Goal: Information Seeking & Learning: Learn about a topic

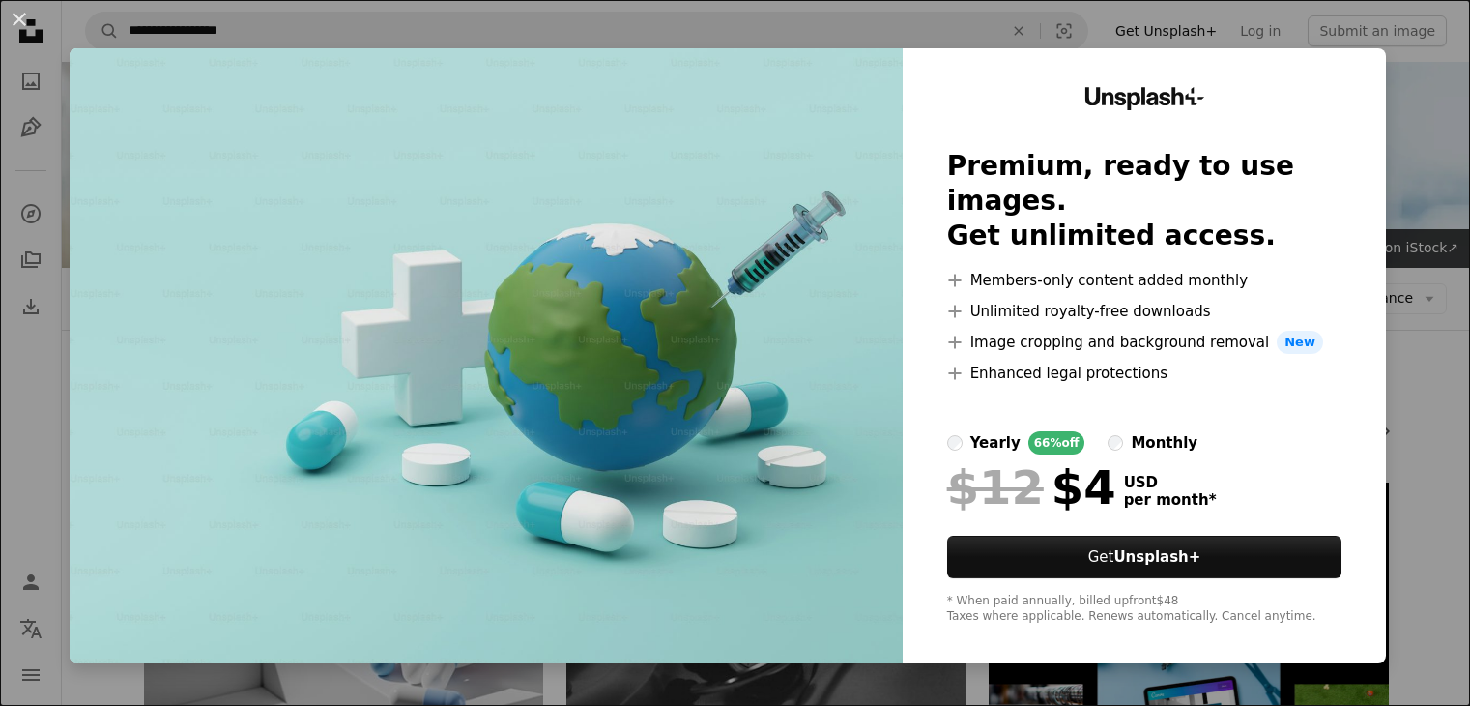
scroll to position [988, 0]
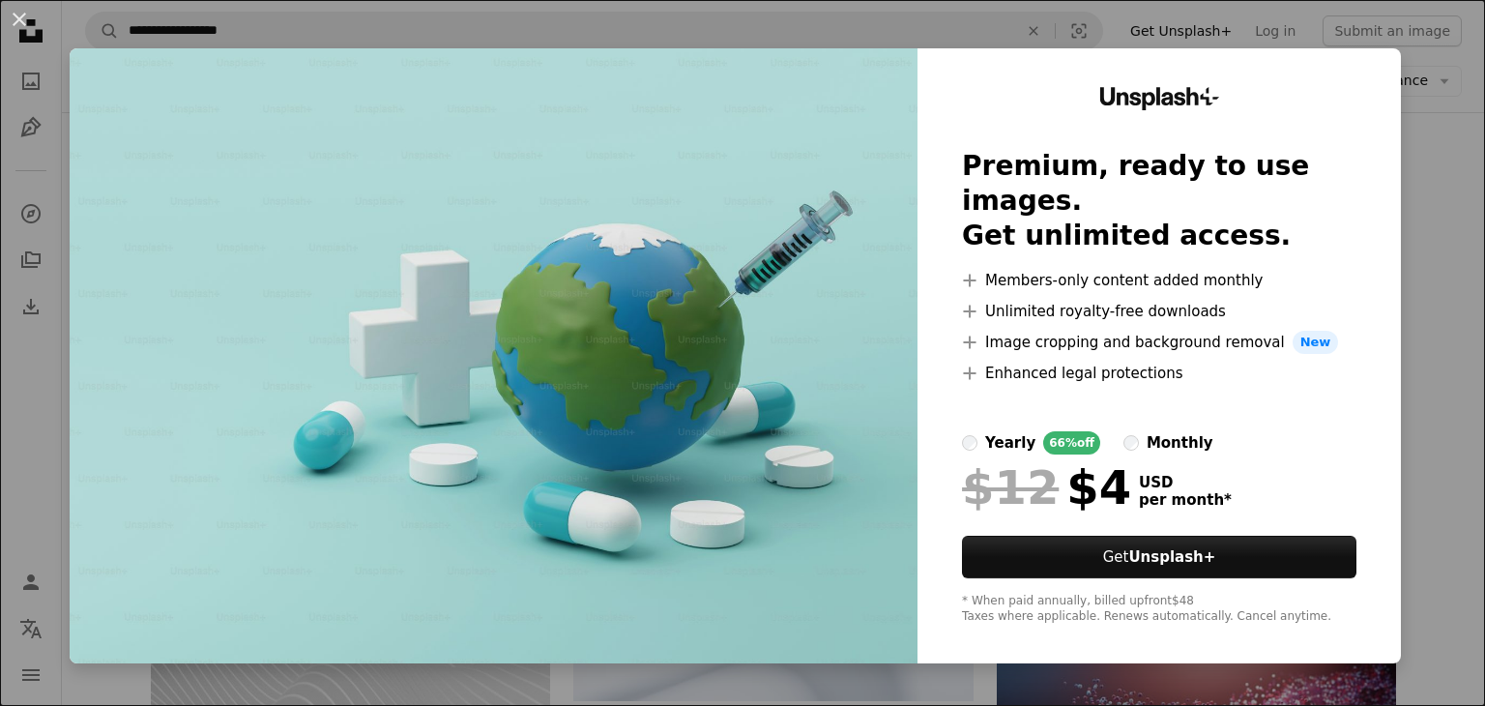
drag, startPoint x: 650, startPoint y: 340, endPoint x: 311, endPoint y: 473, distance: 363.3
click at [311, 473] on img at bounding box center [494, 355] width 848 height 615
click at [630, 275] on img at bounding box center [494, 355] width 848 height 615
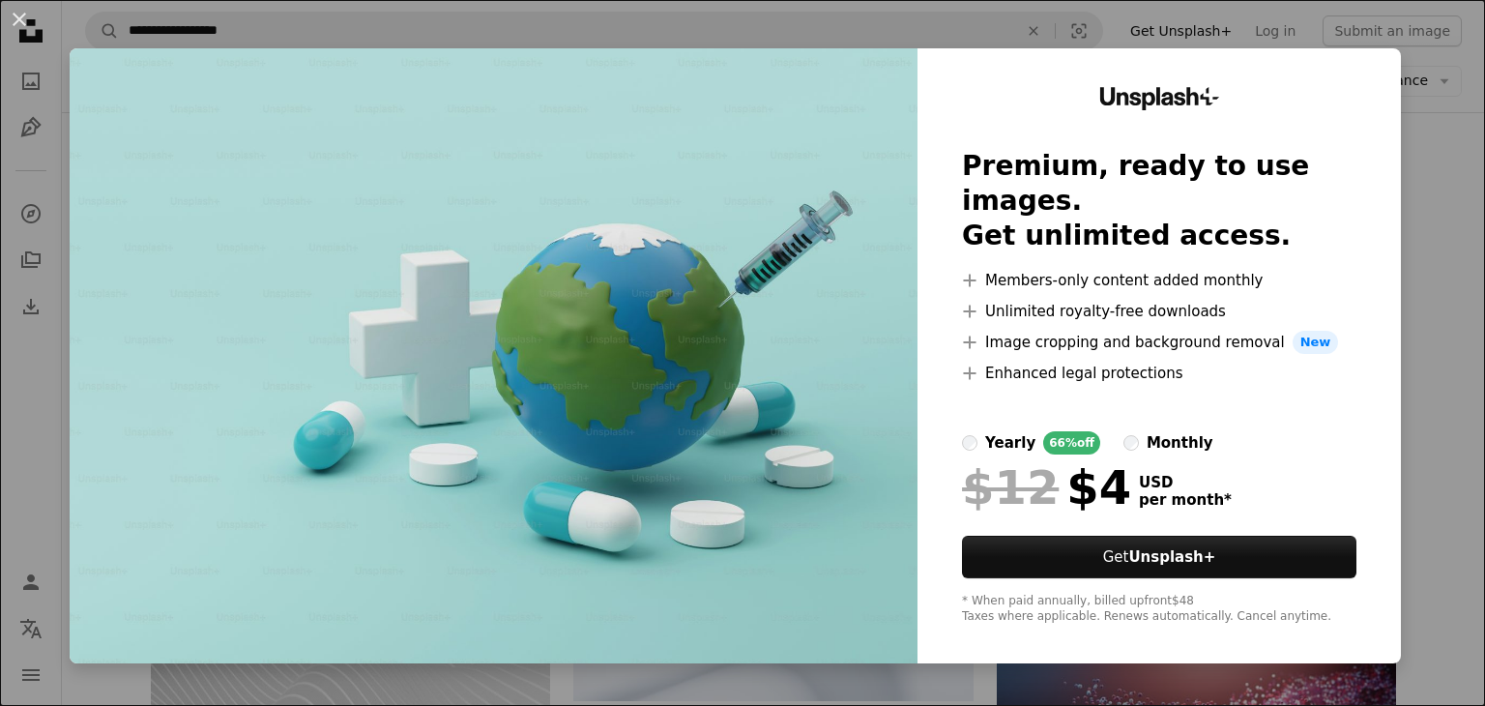
click at [630, 275] on img at bounding box center [494, 355] width 848 height 615
click at [8, 16] on button "An X shape" at bounding box center [19, 19] width 23 height 23
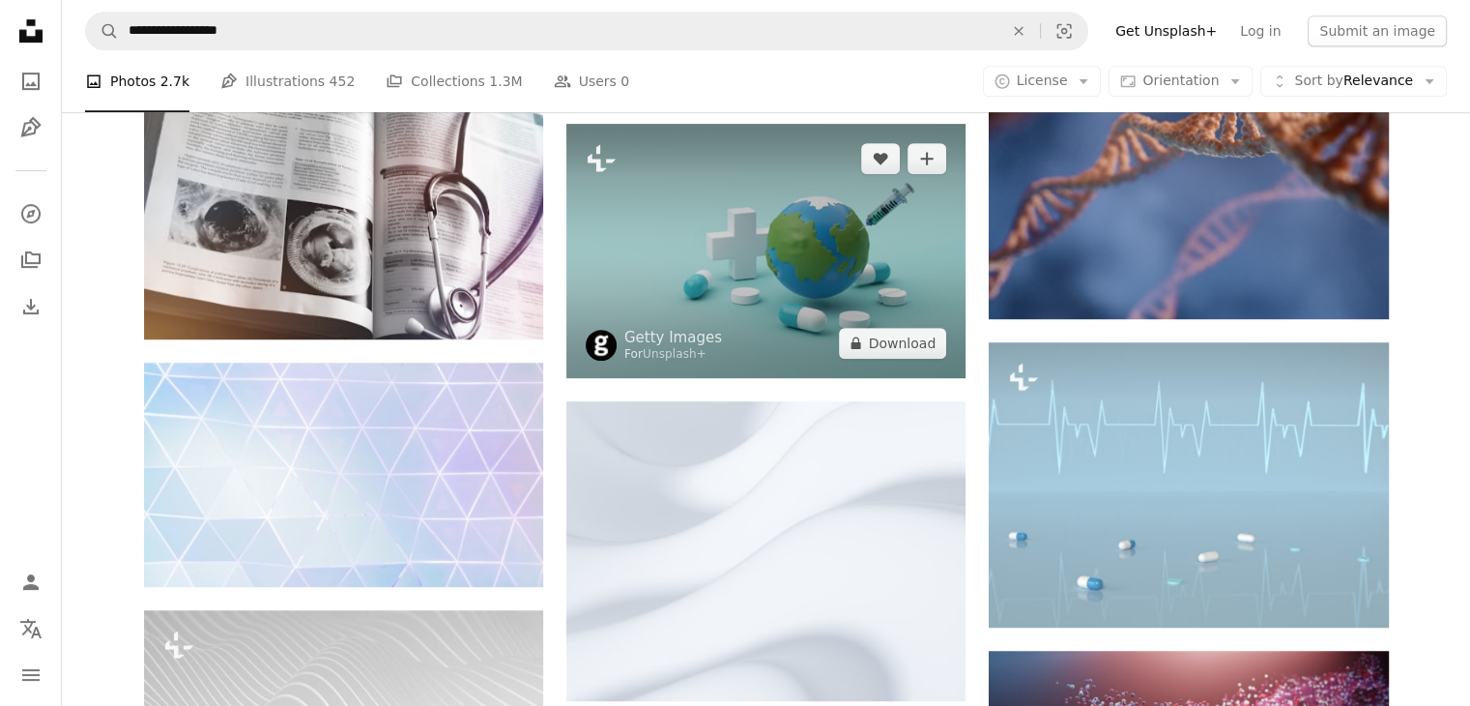
click at [670, 279] on img at bounding box center [765, 251] width 399 height 254
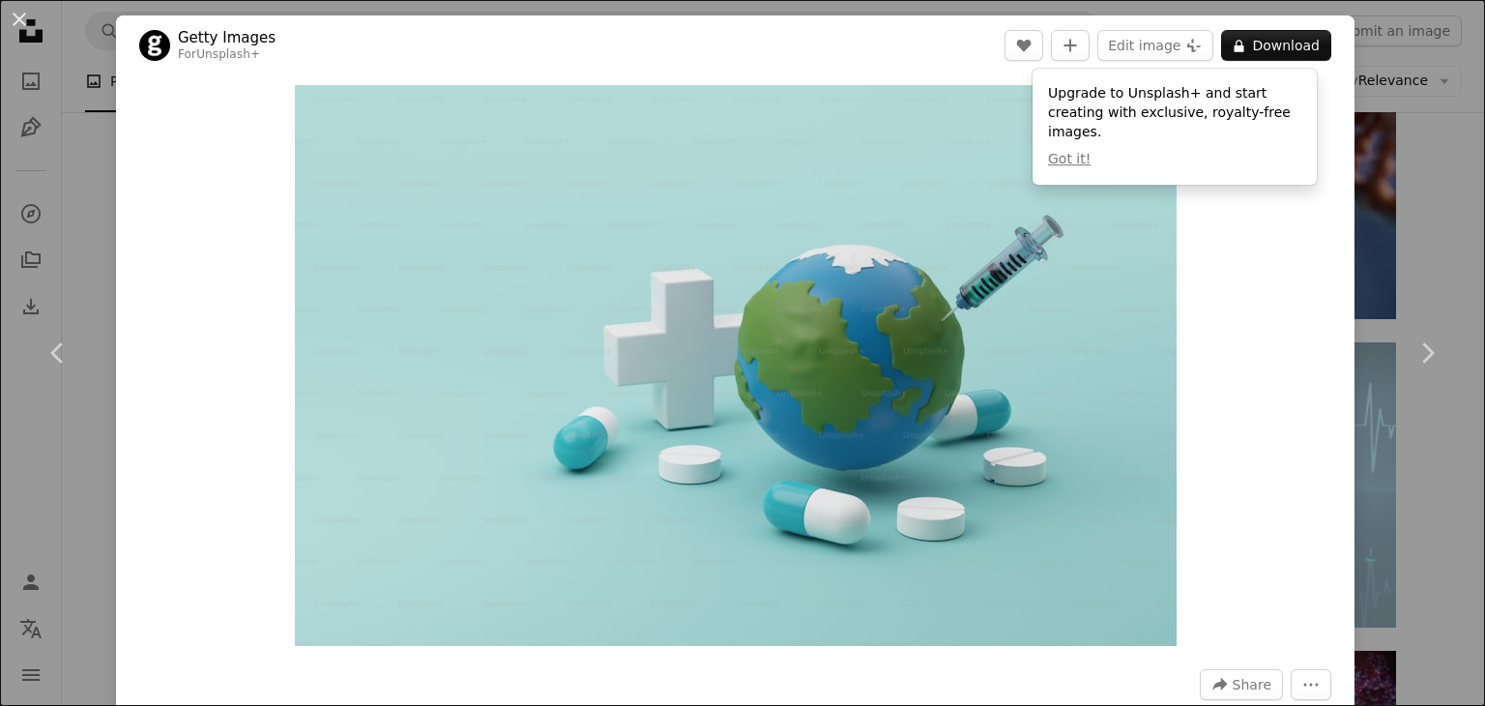
click at [1304, 256] on div "Zoom in" at bounding box center [735, 365] width 1238 height 580
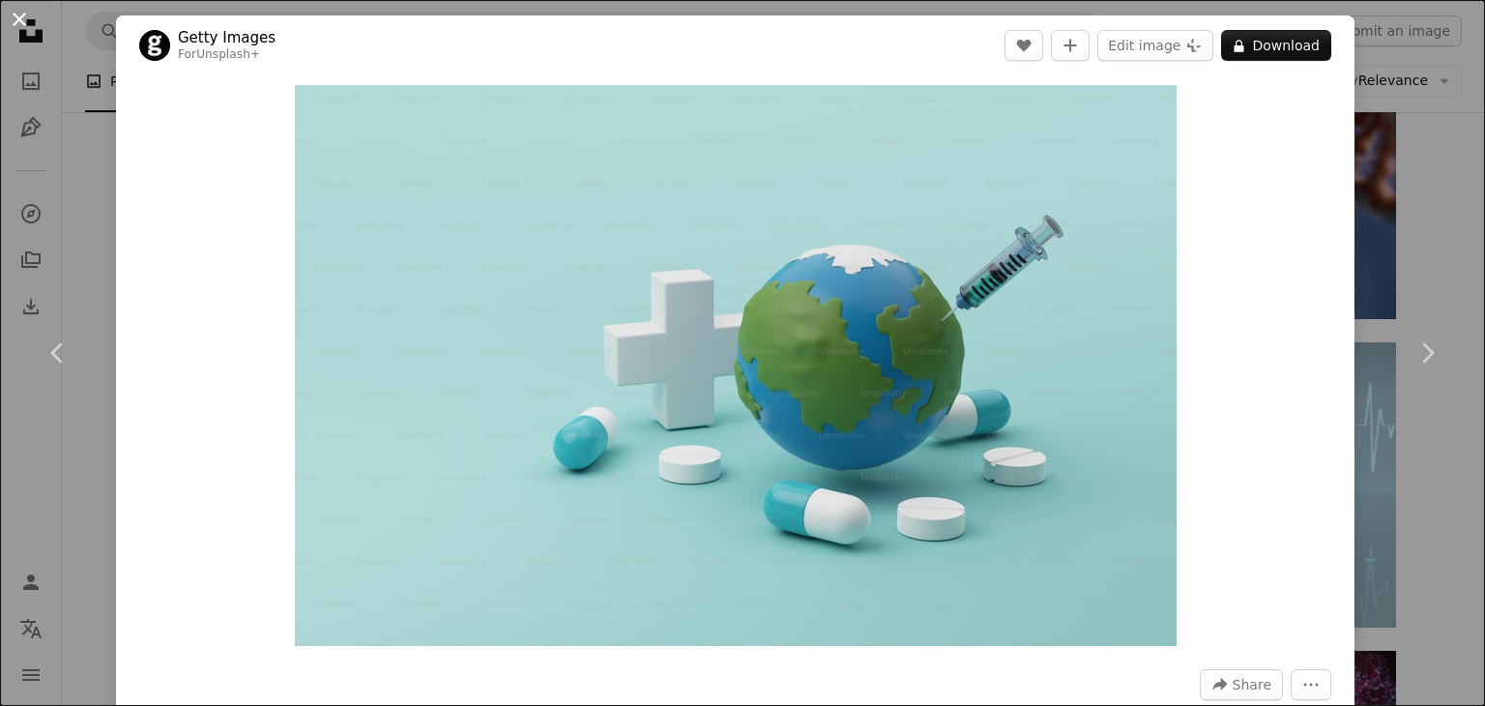
click at [16, 16] on button "An X shape" at bounding box center [19, 19] width 23 height 23
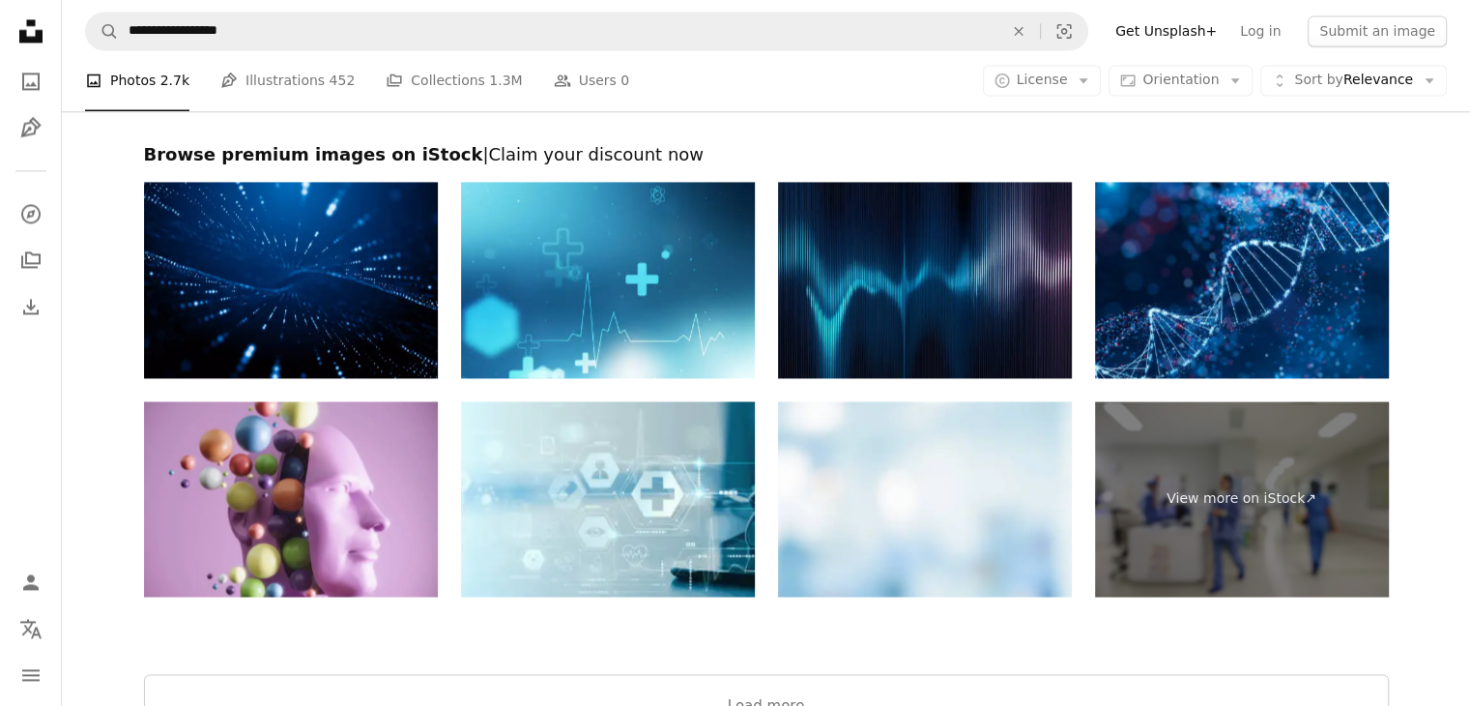
scroll to position [2991, 0]
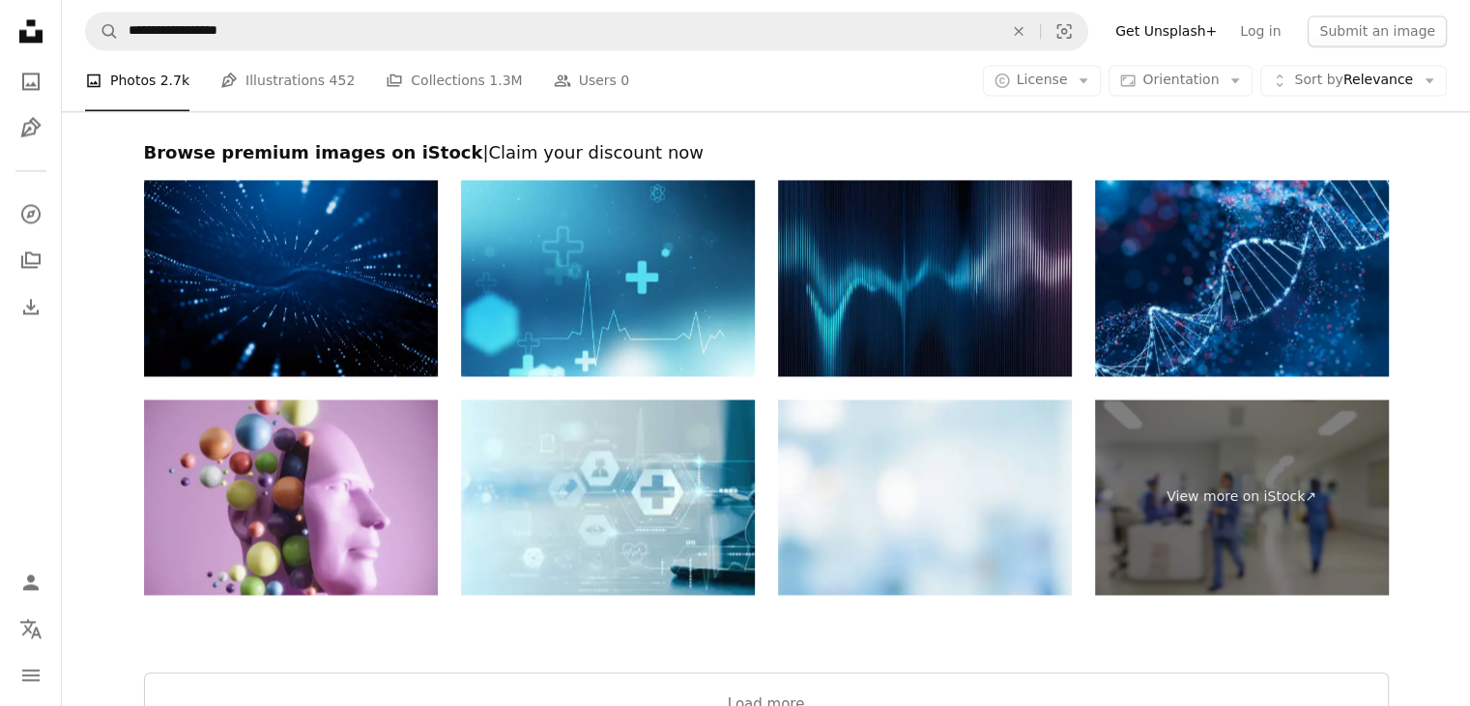
click at [323, 286] on img at bounding box center [291, 278] width 294 height 196
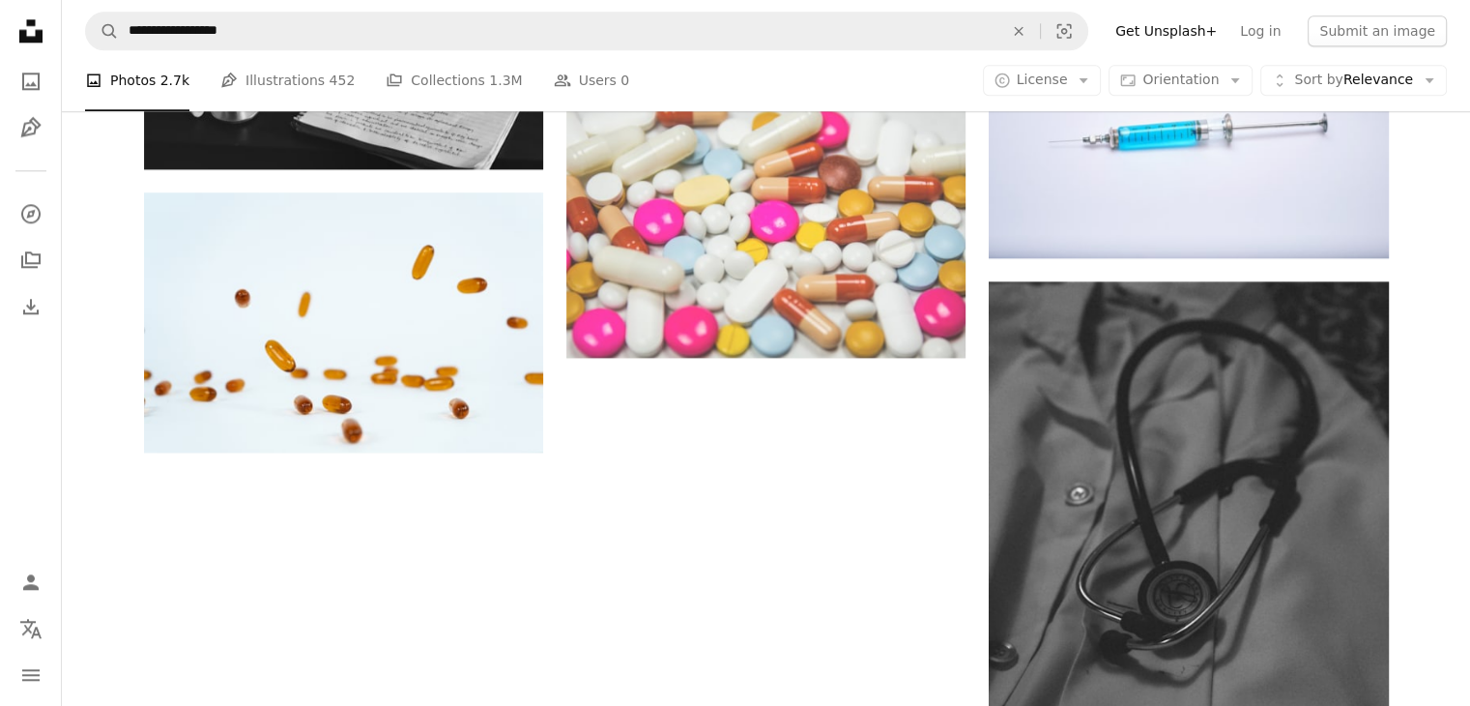
scroll to position [3242, 0]
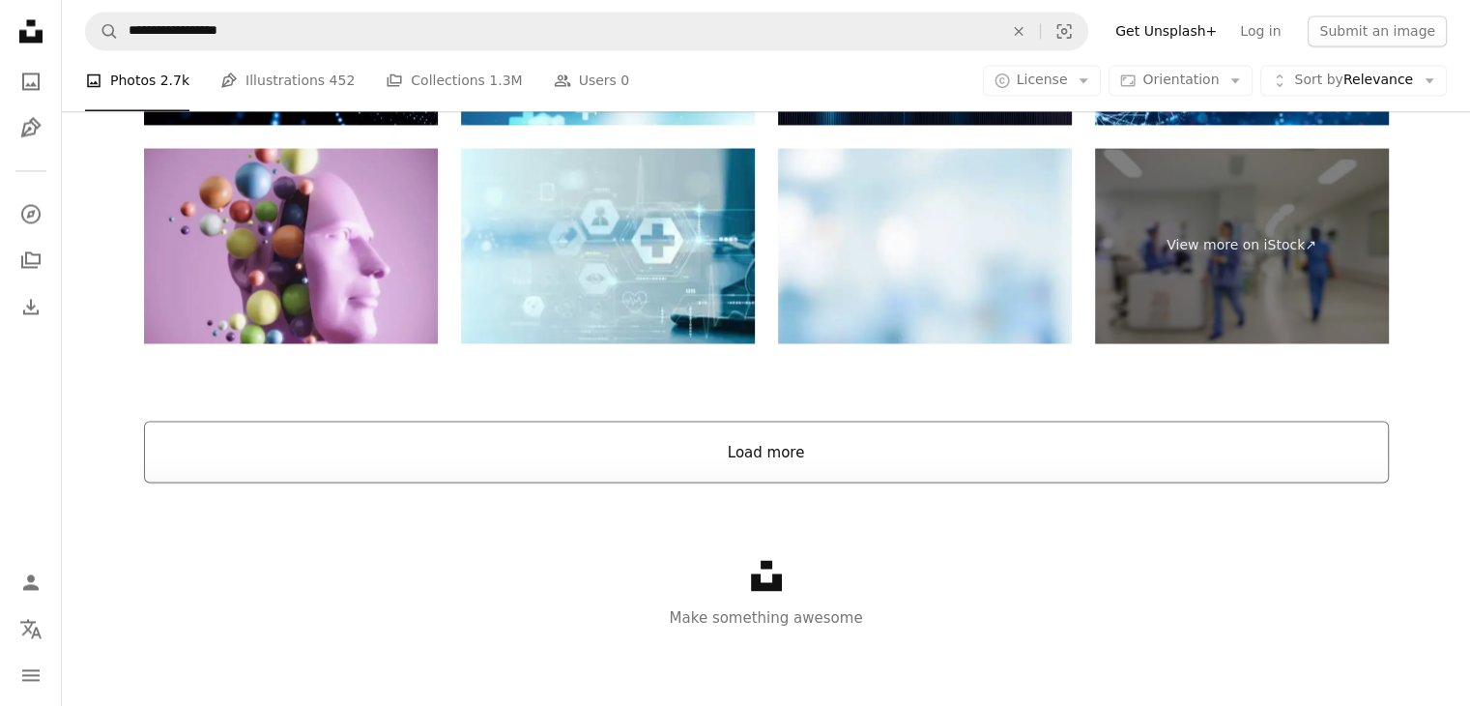
click at [704, 445] on button "Load more" at bounding box center [766, 451] width 1245 height 62
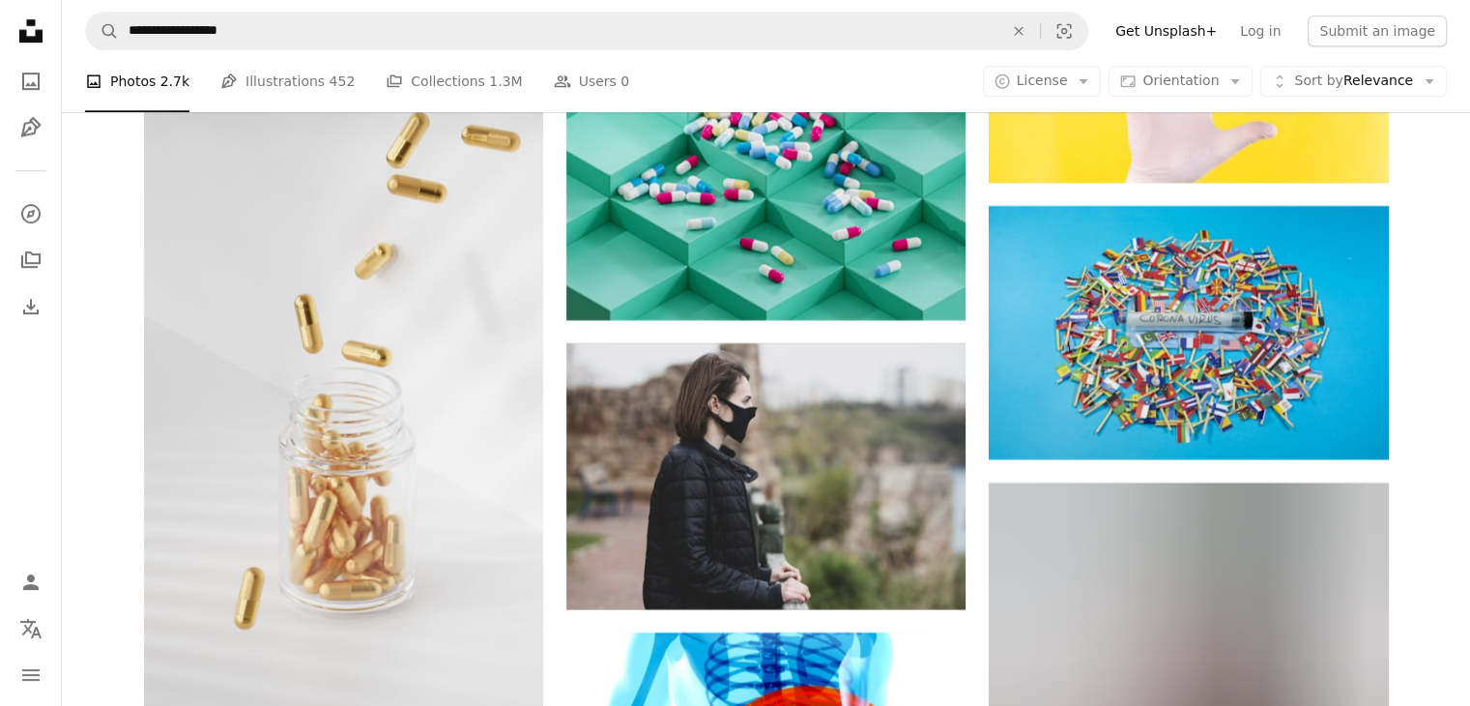
scroll to position [23256, 0]
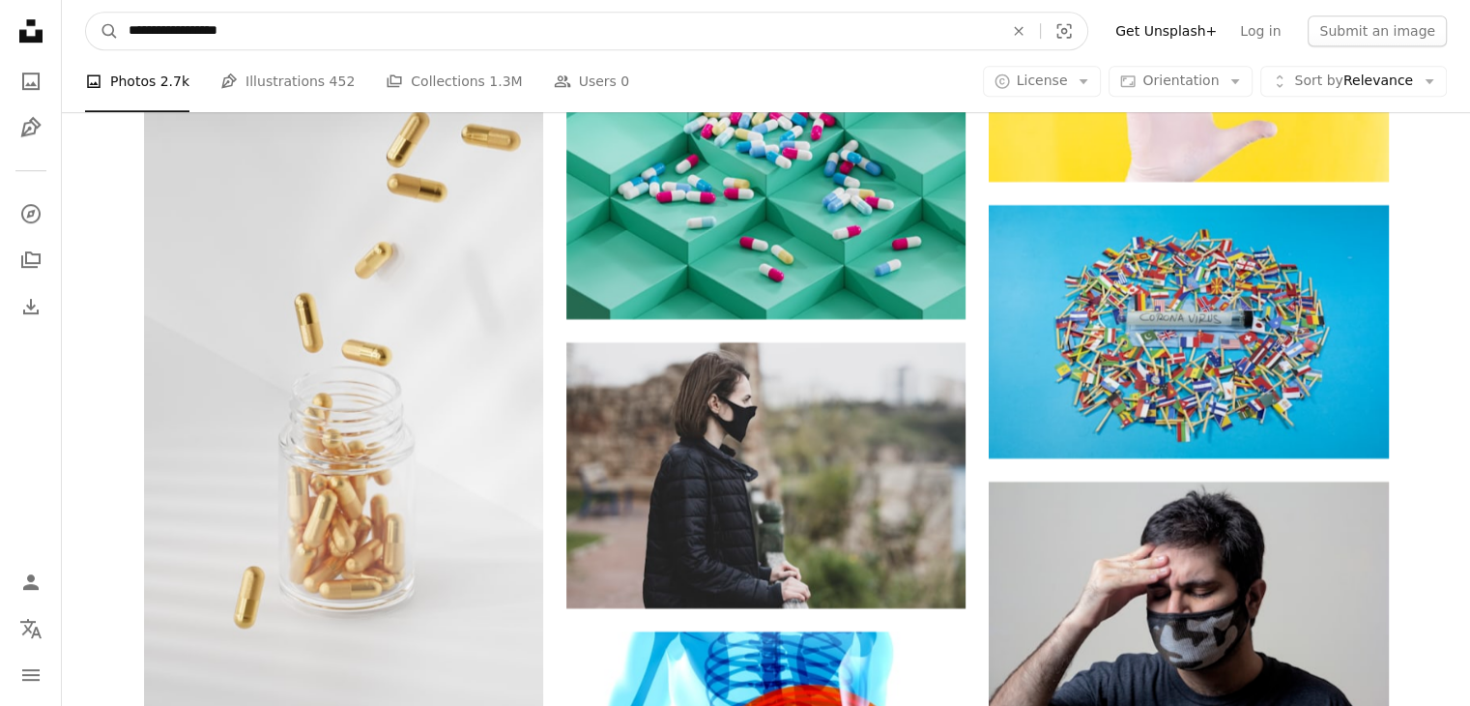
click at [271, 24] on input "**********" at bounding box center [558, 31] width 879 height 37
click at [182, 32] on input "**********" at bounding box center [558, 31] width 879 height 37
type input "**********"
click at [86, 13] on button "A magnifying glass" at bounding box center [102, 31] width 33 height 37
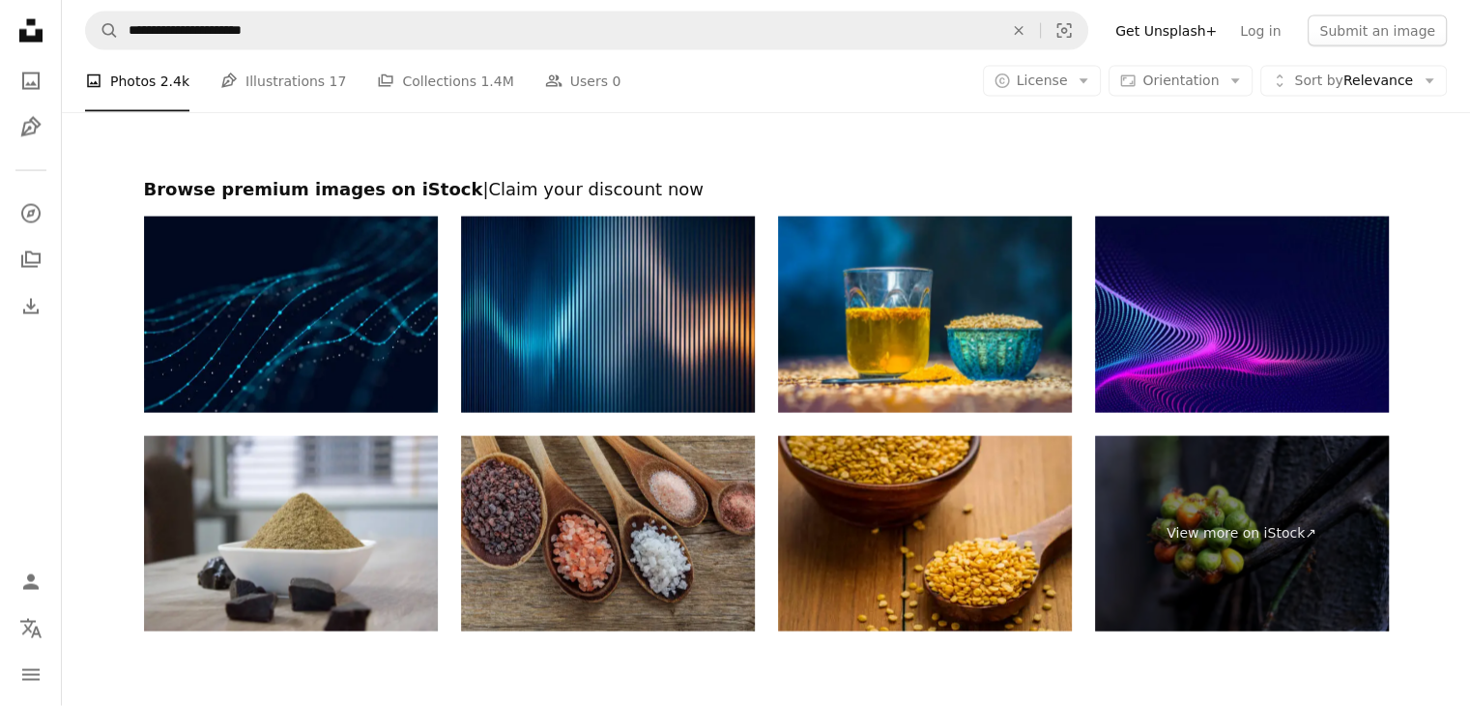
scroll to position [4261, 0]
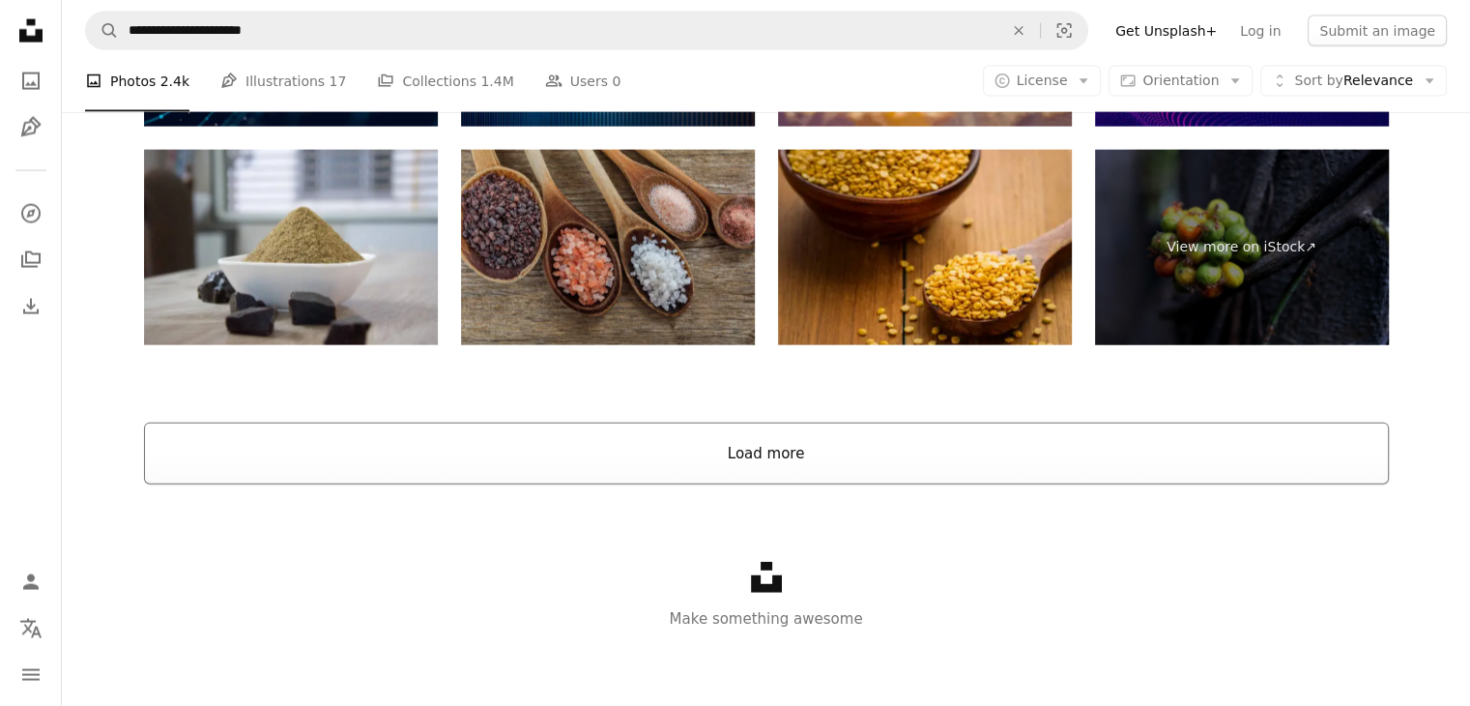
click at [742, 447] on button "Load more" at bounding box center [766, 453] width 1245 height 62
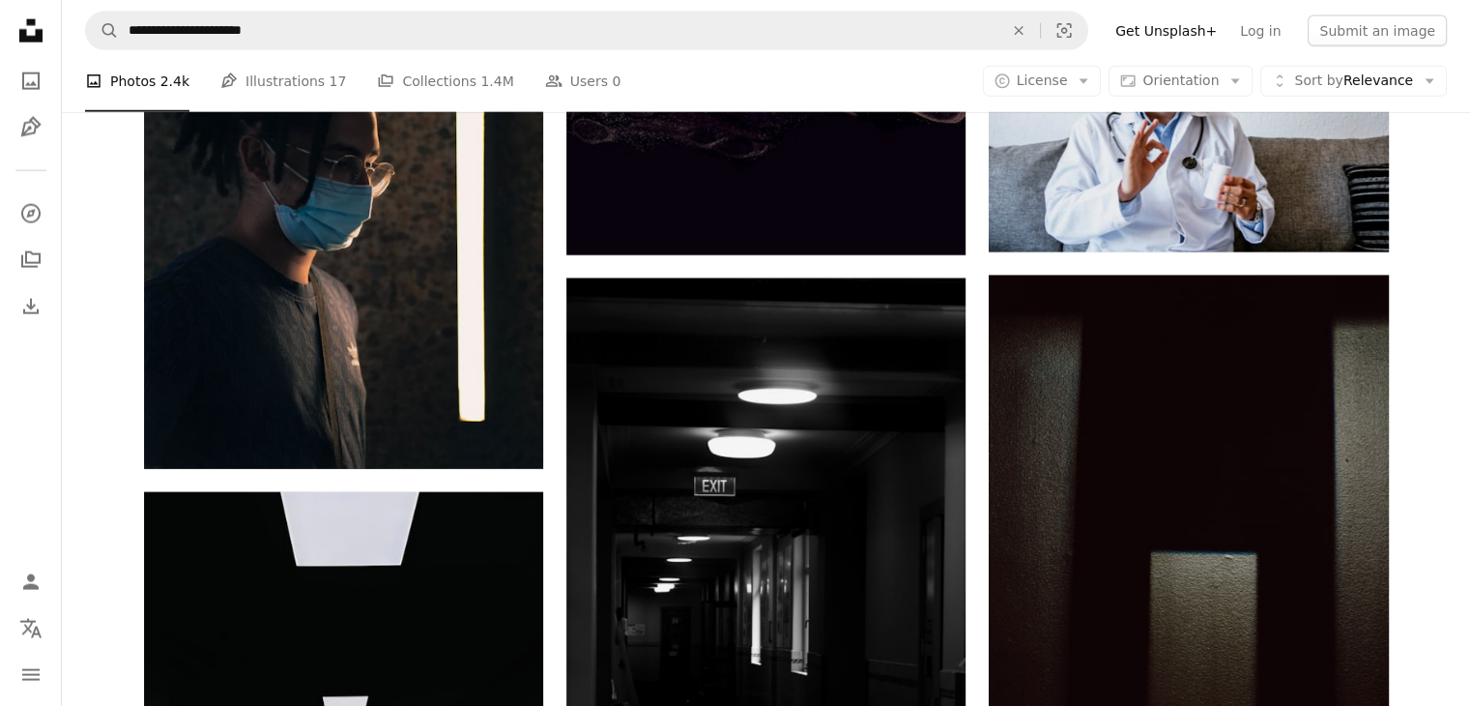
scroll to position [19242, 0]
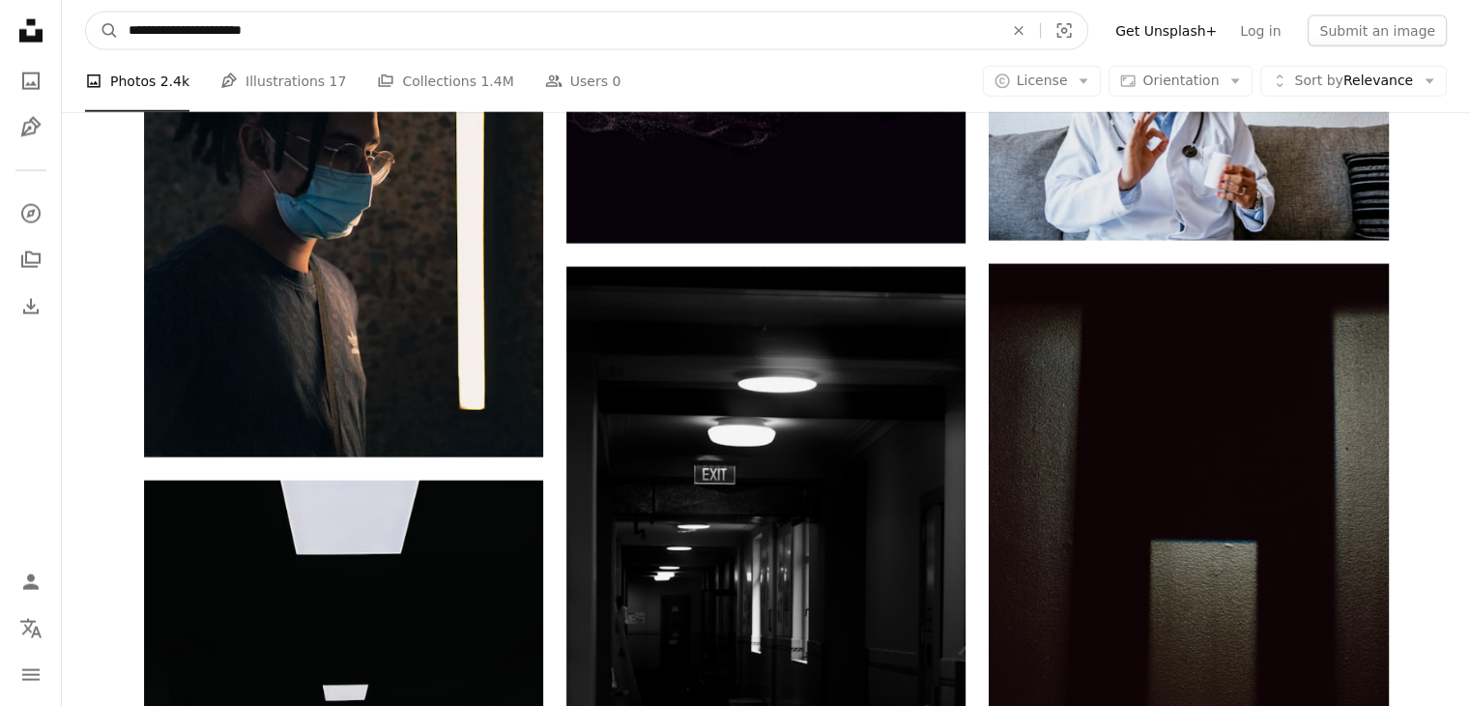
click at [205, 28] on input "**********" at bounding box center [558, 31] width 879 height 37
type input "**********"
click button "A magnifying glass" at bounding box center [102, 31] width 33 height 37
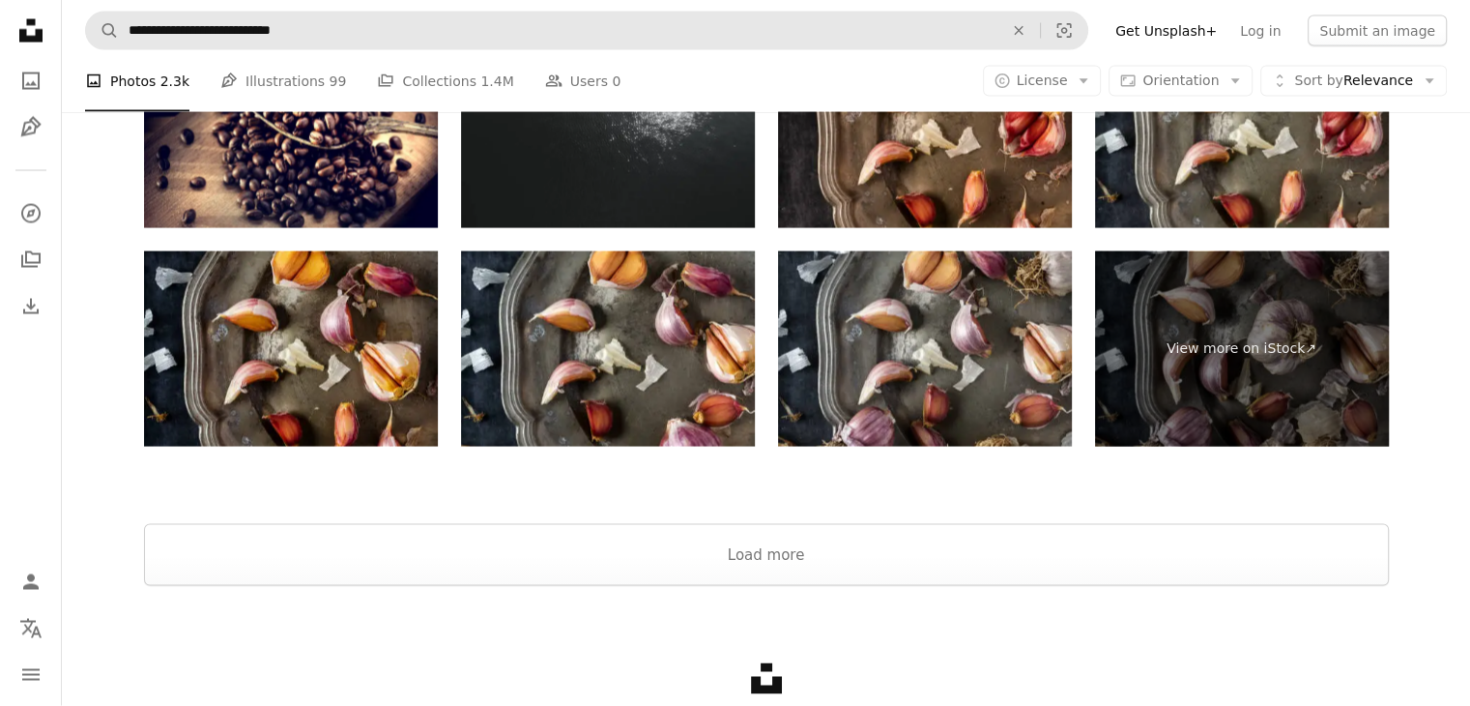
scroll to position [3823, 0]
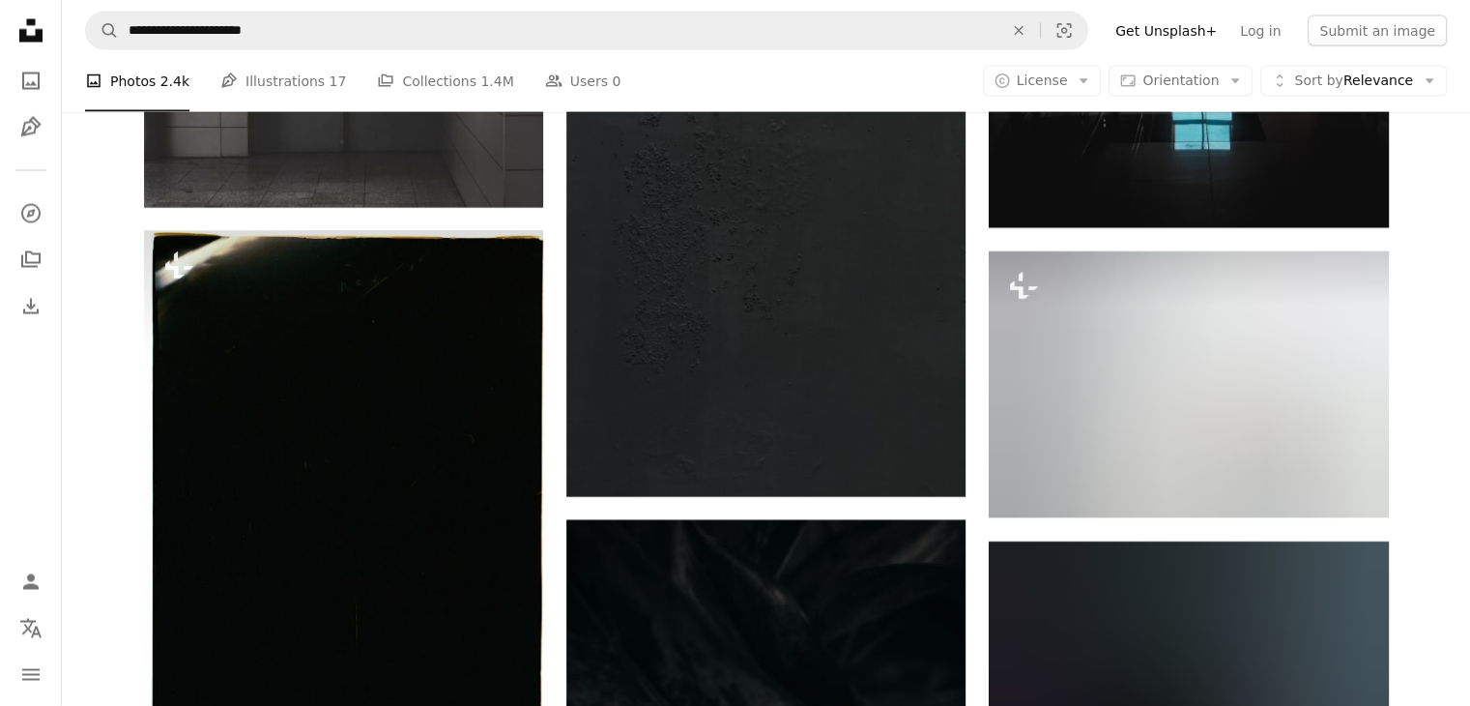
scroll to position [19242, 0]
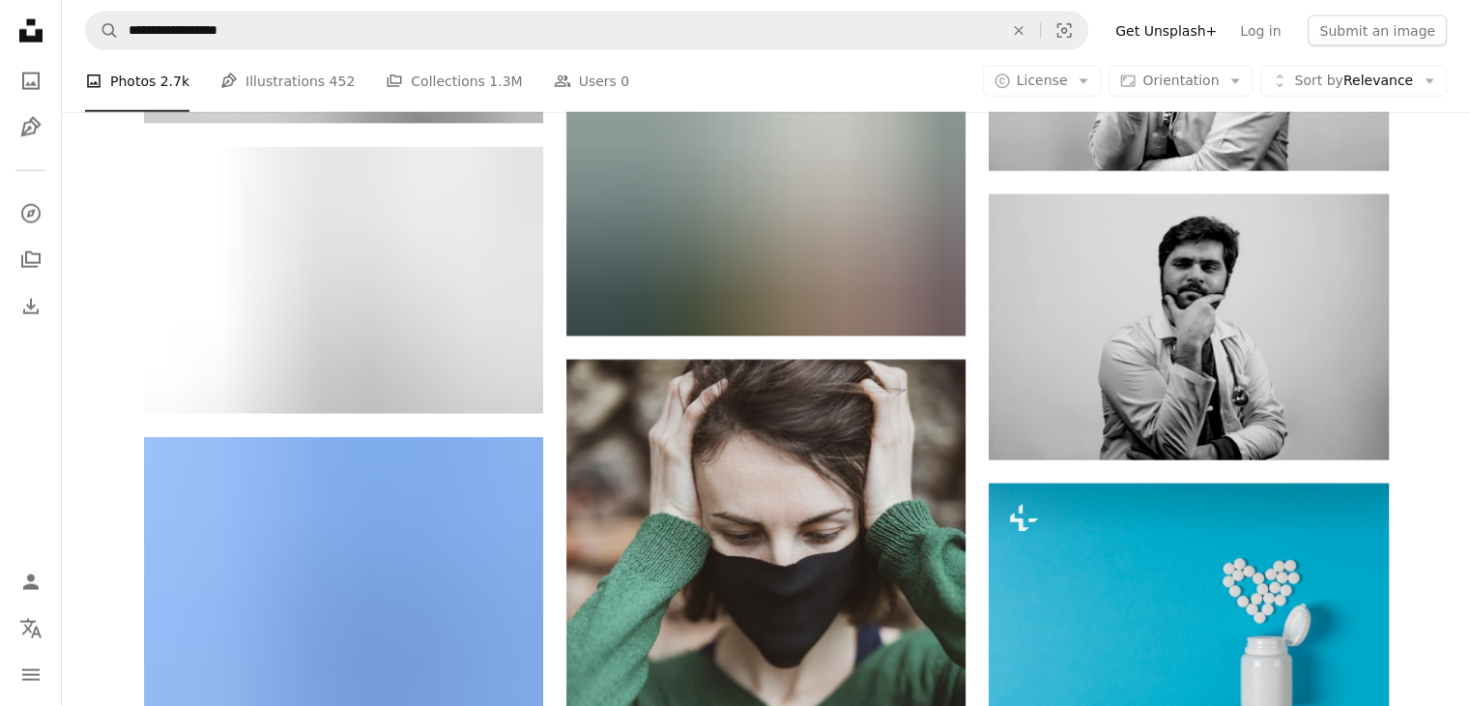
scroll to position [23256, 0]
